Goal: Task Accomplishment & Management: Manage account settings

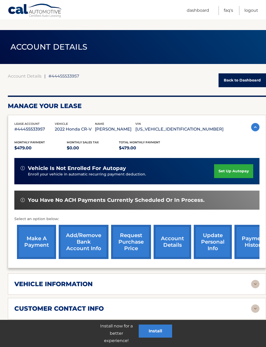
scroll to position [165, 0]
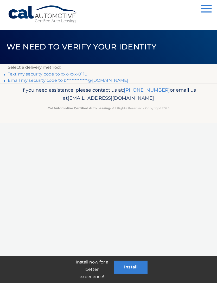
click at [137, 269] on button "Install" at bounding box center [130, 267] width 33 height 13
click at [59, 74] on link "Text my security code to xxx-xxx-0110" at bounding box center [48, 74] width 80 height 5
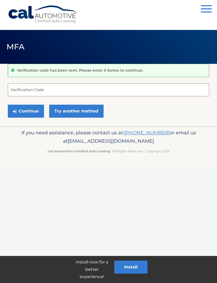
click at [102, 91] on input "Verification Code" at bounding box center [109, 89] width 202 height 13
type input "260108"
click at [26, 111] on button "Continue" at bounding box center [26, 111] width 36 height 13
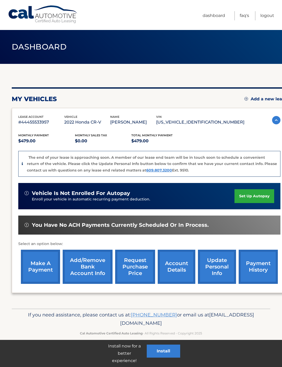
click at [175, 271] on link "account details" at bounding box center [177, 267] width 38 height 34
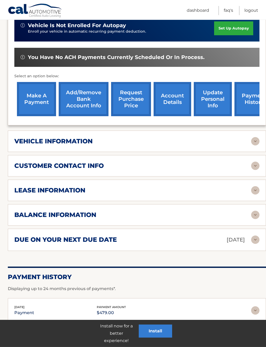
scroll to position [146, 0]
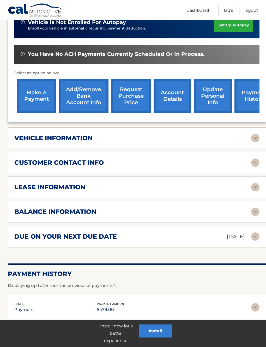
click at [256, 185] on img at bounding box center [255, 187] width 8 height 8
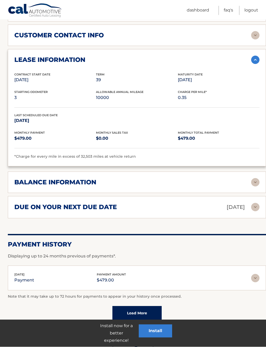
scroll to position [273, 0]
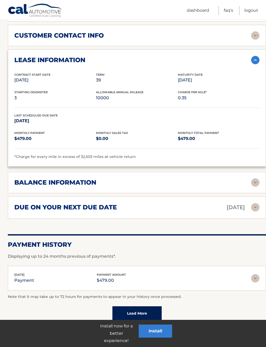
click at [255, 182] on img at bounding box center [255, 182] width 8 height 8
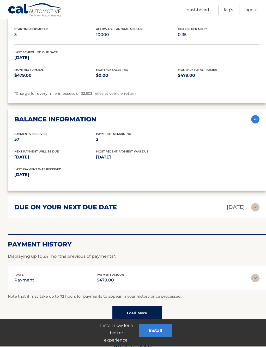
scroll to position [335, 0]
